Goal: Task Accomplishment & Management: Use online tool/utility

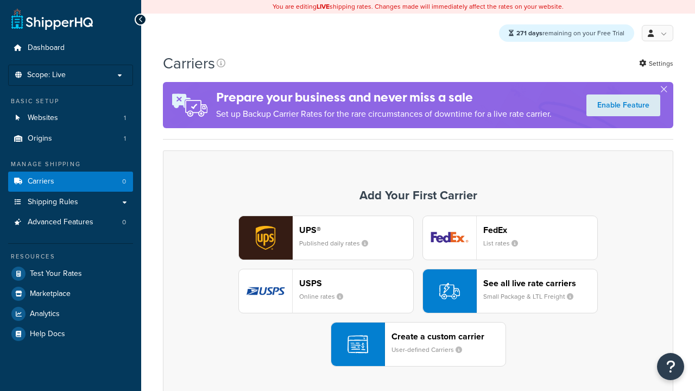
click at [418, 345] on div "Create a custom carrier User-defined Carriers" at bounding box center [449, 344] width 114 height 26
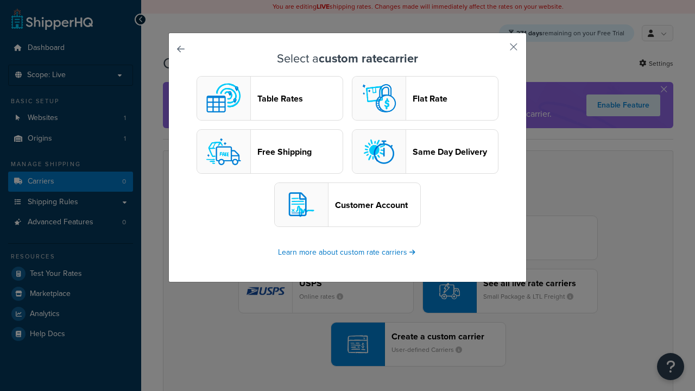
click at [270, 99] on header "Table Rates" at bounding box center [300, 98] width 85 height 10
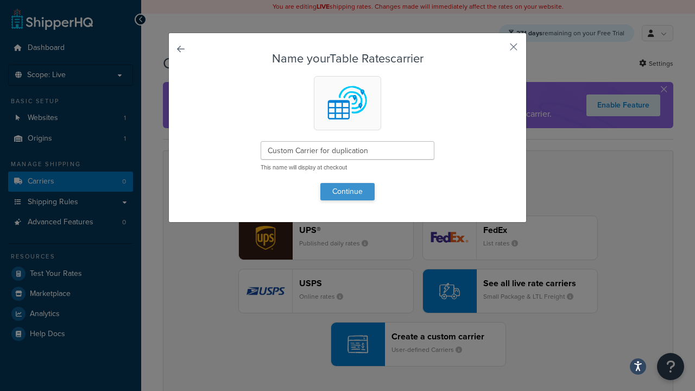
type input "Custom Carrier for duplication"
click at [348, 191] on button "Continue" at bounding box center [348, 191] width 54 height 17
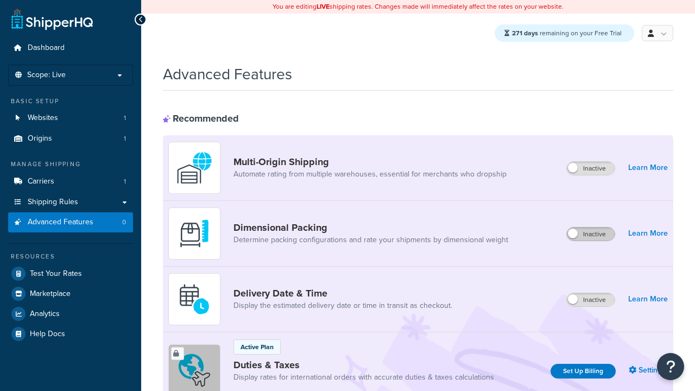
click at [592, 235] on label "Inactive" at bounding box center [591, 234] width 48 height 13
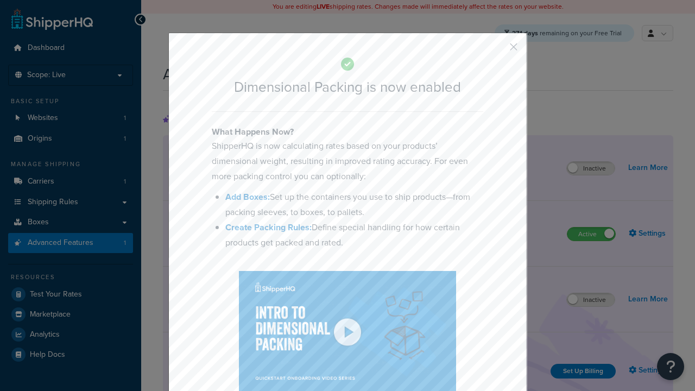
click at [498, 49] on button "button" at bounding box center [498, 50] width 3 height 3
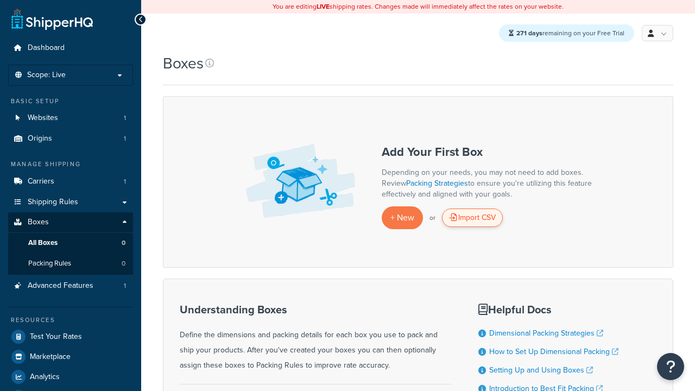
click at [473, 218] on div "Import CSV" at bounding box center [472, 218] width 61 height 18
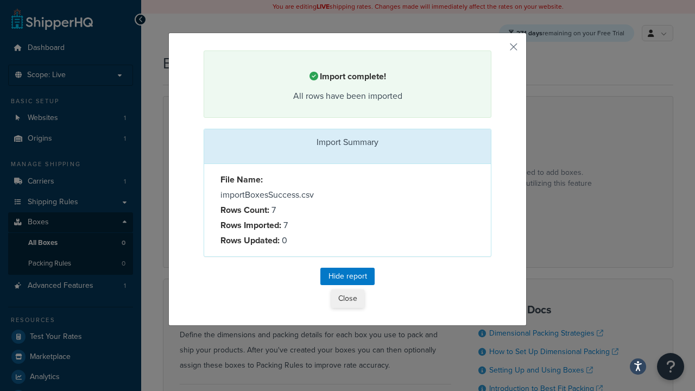
click at [348, 299] on button "Close" at bounding box center [347, 299] width 33 height 18
